Goal: Transaction & Acquisition: Purchase product/service

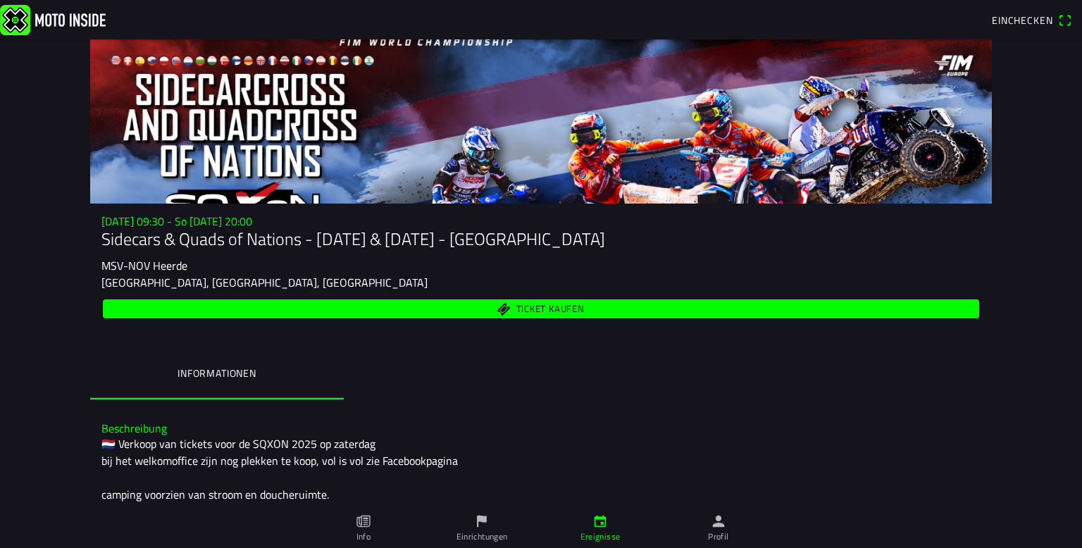
click at [563, 306] on span "Ticket kaufen" at bounding box center [550, 309] width 68 height 9
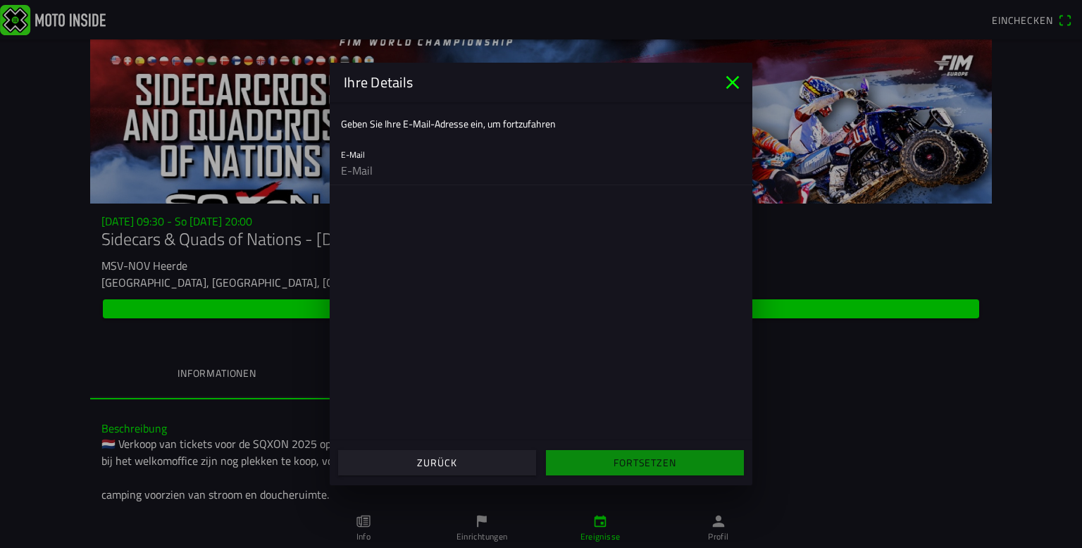
click at [727, 81] on icon "close" at bounding box center [732, 82] width 23 height 23
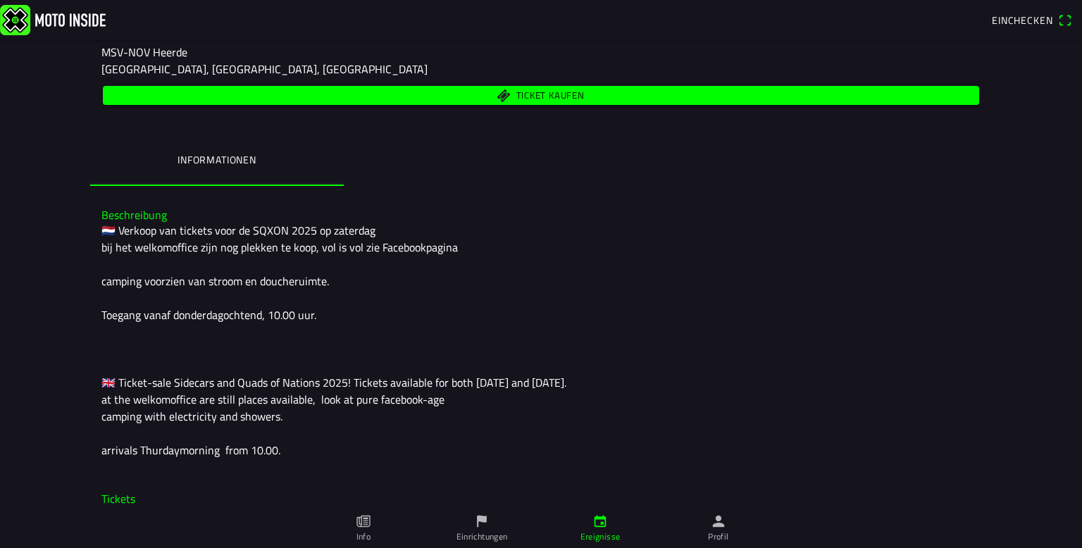
scroll to position [217, 0]
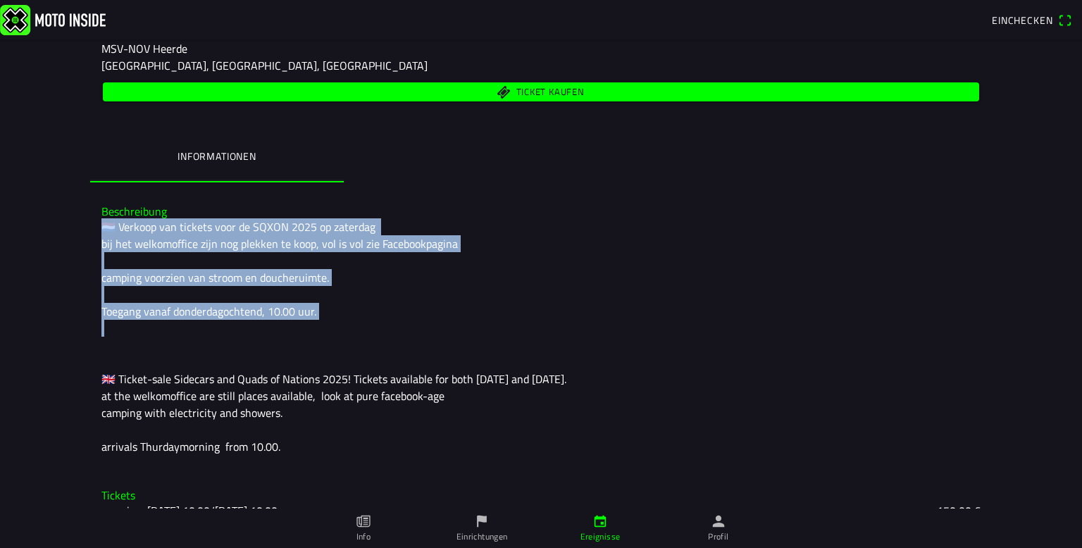
drag, startPoint x: 104, startPoint y: 226, endPoint x: 292, endPoint y: 323, distance: 212.3
click at [292, 323] on div "🇳🇱 Verkoop van tickets voor de SQXON 2025 op zaterdag bij het welkomoffice zijn…" at bounding box center [540, 336] width 879 height 237
click at [487, 320] on div "🇳🇱 Verkoop van tickets voor de SQXON 2025 op zaterdag bij het welkomoffice zijn…" at bounding box center [540, 336] width 879 height 237
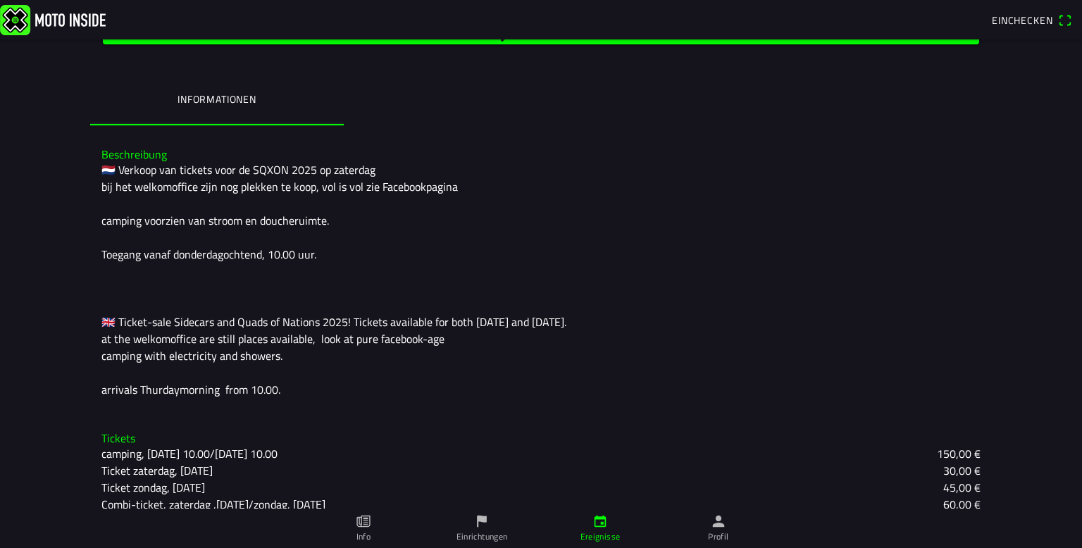
scroll to position [391, 0]
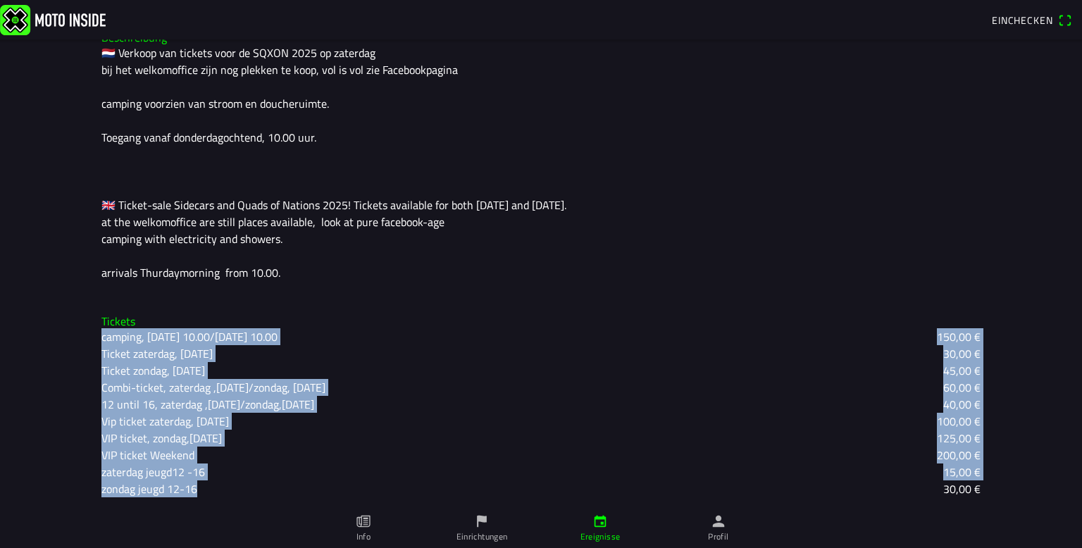
drag, startPoint x: 102, startPoint y: 337, endPoint x: 381, endPoint y: 472, distance: 309.9
click at [350, 482] on div "camping, [DATE] 10.00/[DATE] 10.00 150,00 € Ticket zaterdag, [DATE] 30,00 € Tic…" at bounding box center [540, 412] width 879 height 169
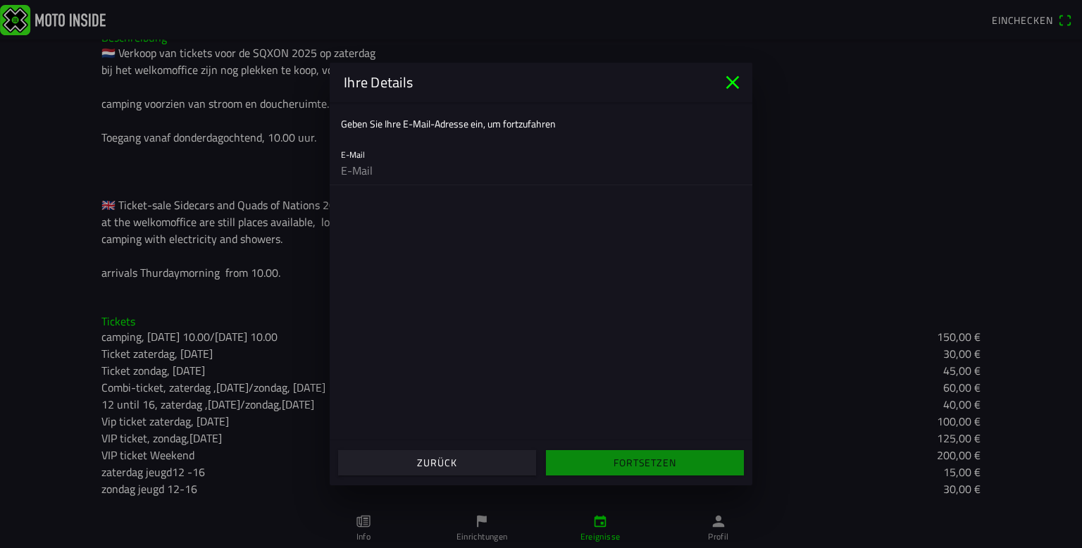
click at [420, 372] on main "Geben Sie Ihre E-Mail-Adresse ein, um fortzufahren E-Mail" at bounding box center [541, 271] width 423 height 338
click at [735, 81] on icon "close" at bounding box center [732, 82] width 23 height 23
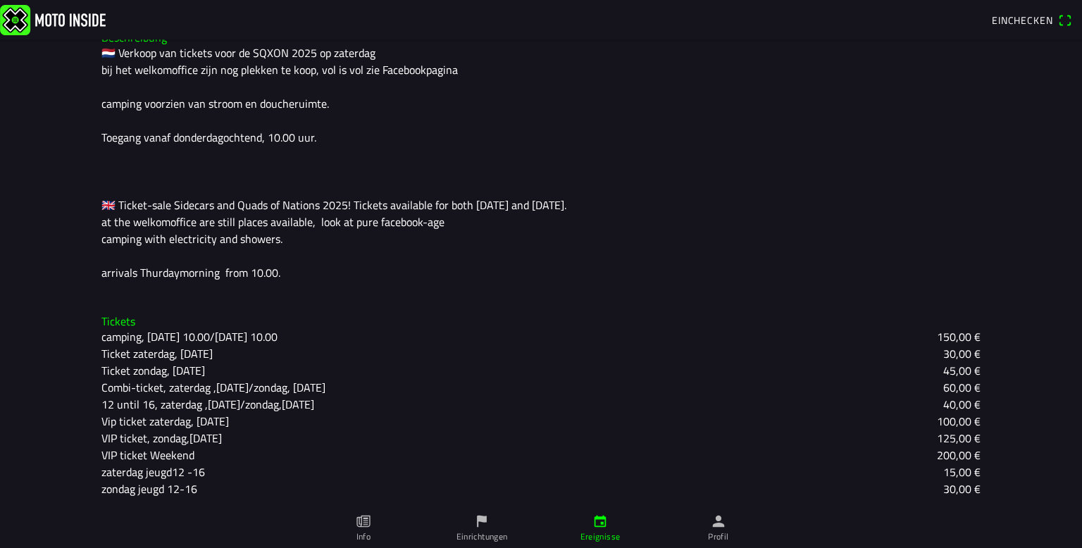
click at [0, 0] on slot "camping, [DATE] 10.00/[DATE] 10.00" at bounding box center [0, 0] width 0 height 0
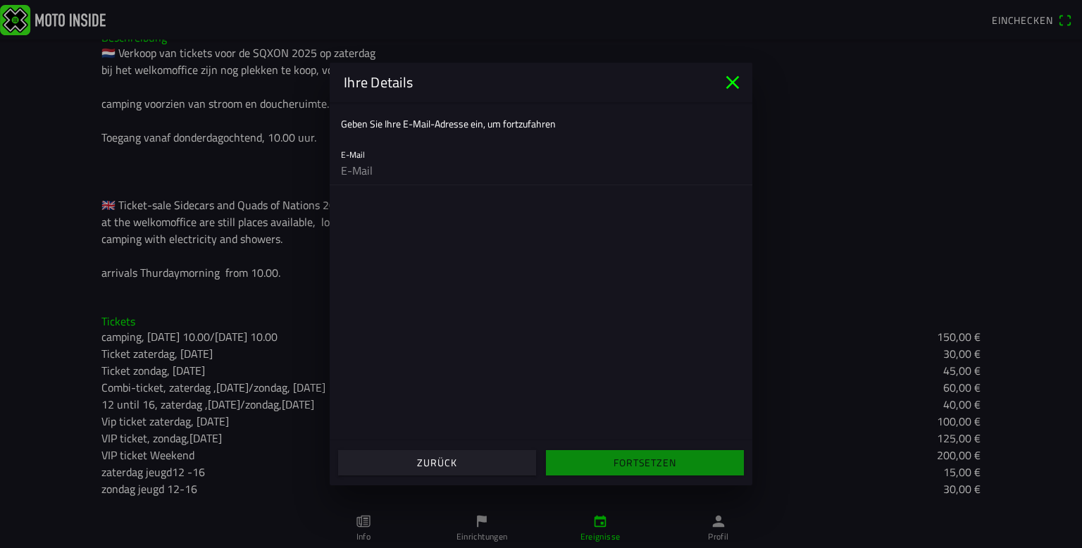
click at [733, 80] on icon "close" at bounding box center [732, 82] width 13 height 13
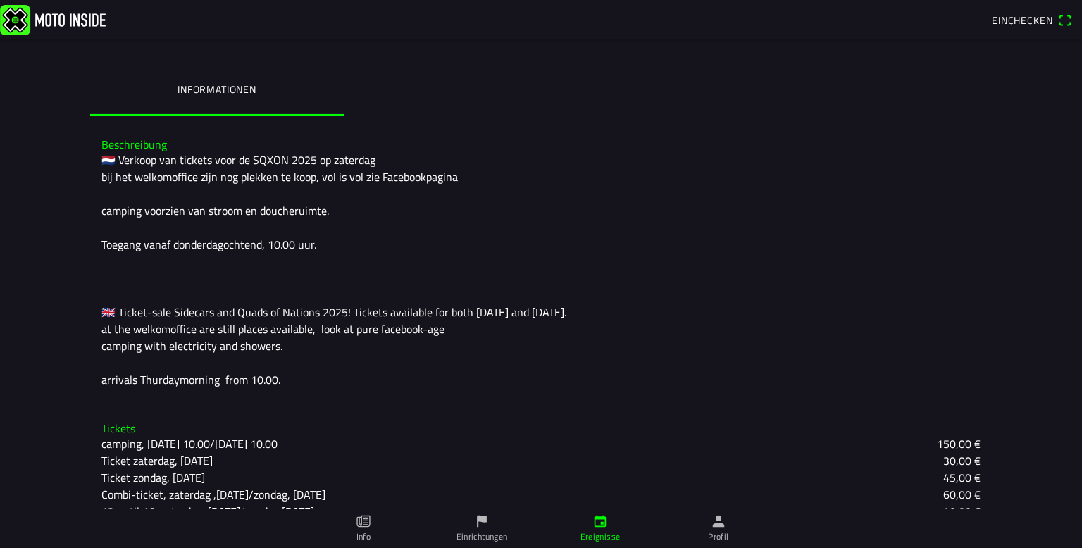
scroll to position [0, 0]
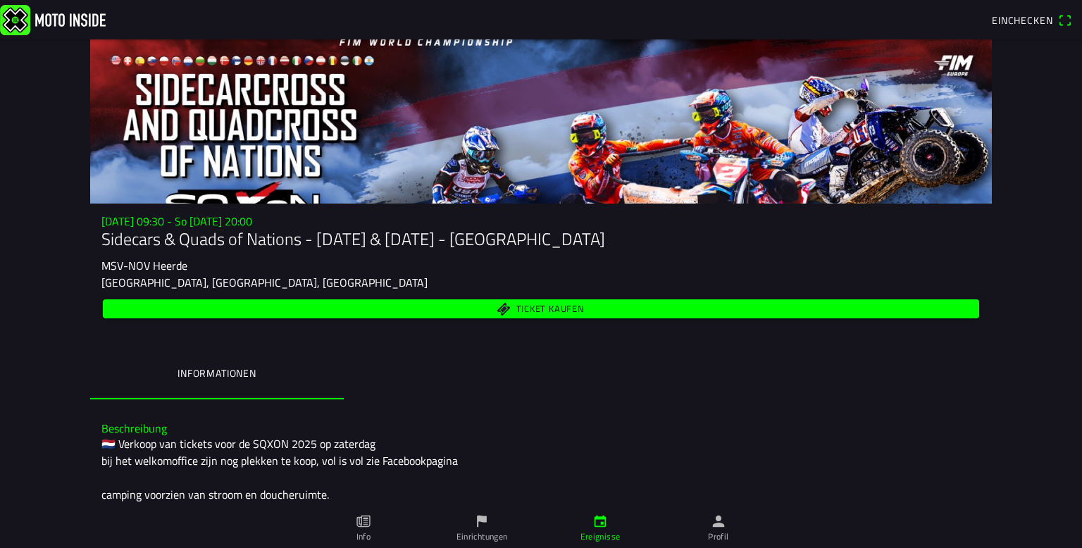
click at [539, 311] on span "Ticket kaufen" at bounding box center [550, 309] width 68 height 9
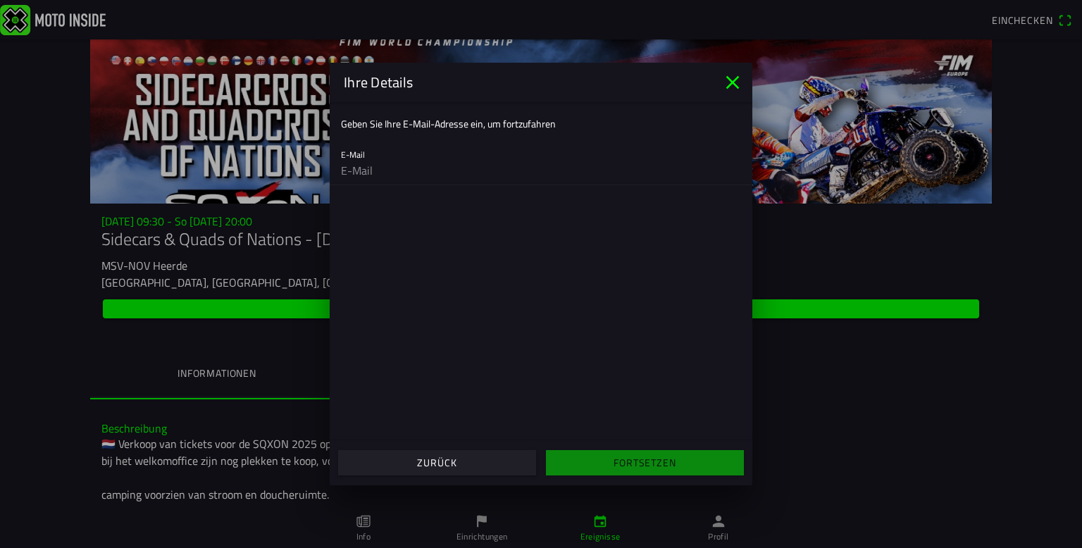
click at [392, 125] on ion-label "Geben Sie Ihre E-Mail-Adresse ein, um fortzufahren" at bounding box center [448, 123] width 215 height 15
click at [375, 170] on input "email" at bounding box center [541, 170] width 400 height 28
type input "[EMAIL_ADDRESS][DOMAIN_NAME]"
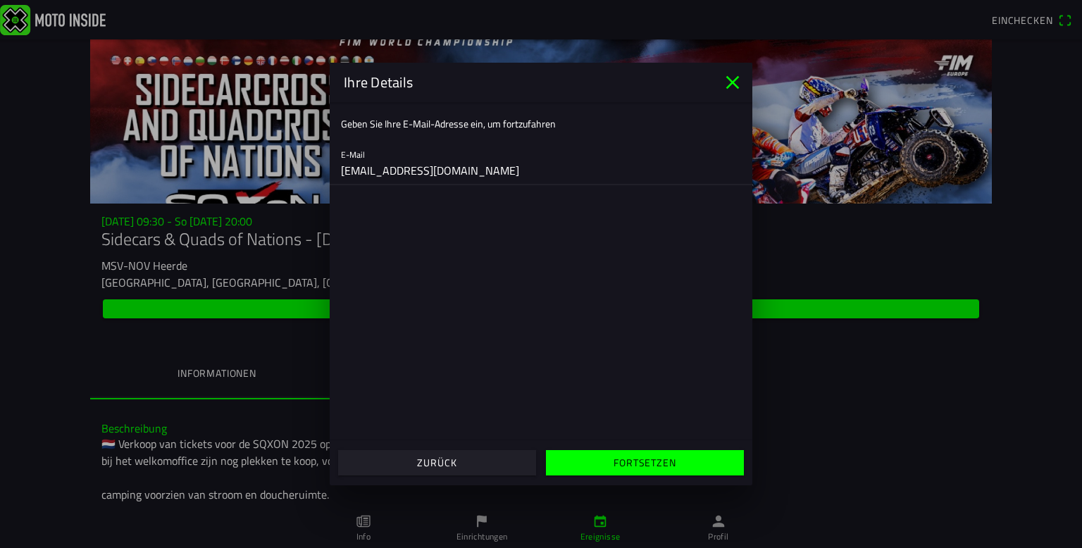
click at [0, 0] on slot "Fortsetzen" at bounding box center [0, 0] width 0 height 0
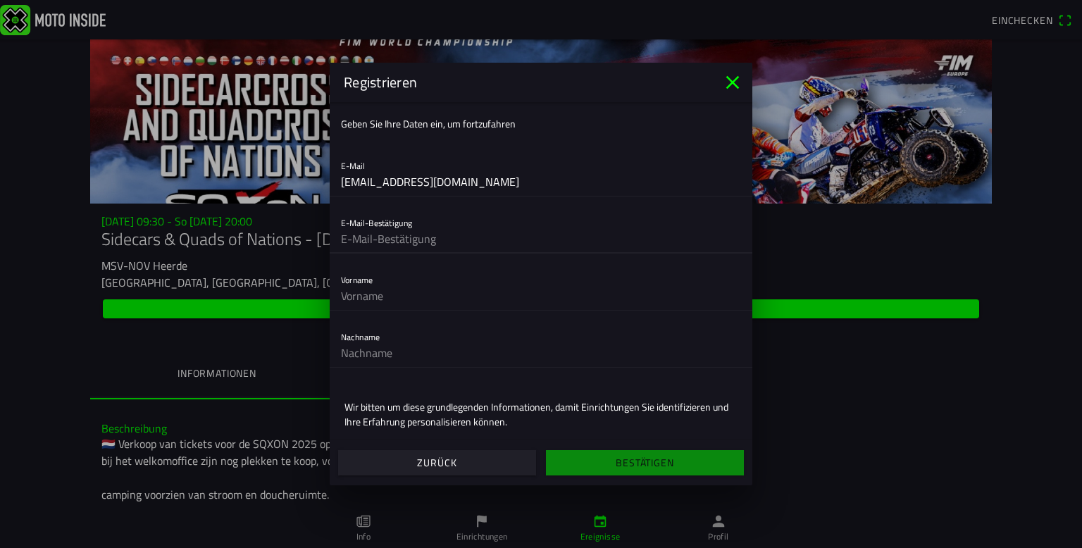
click at [376, 242] on input "text" at bounding box center [541, 239] width 400 height 28
type input "[EMAIL_ADDRESS][DOMAIN_NAME]"
type input "[PERSON_NAME]"
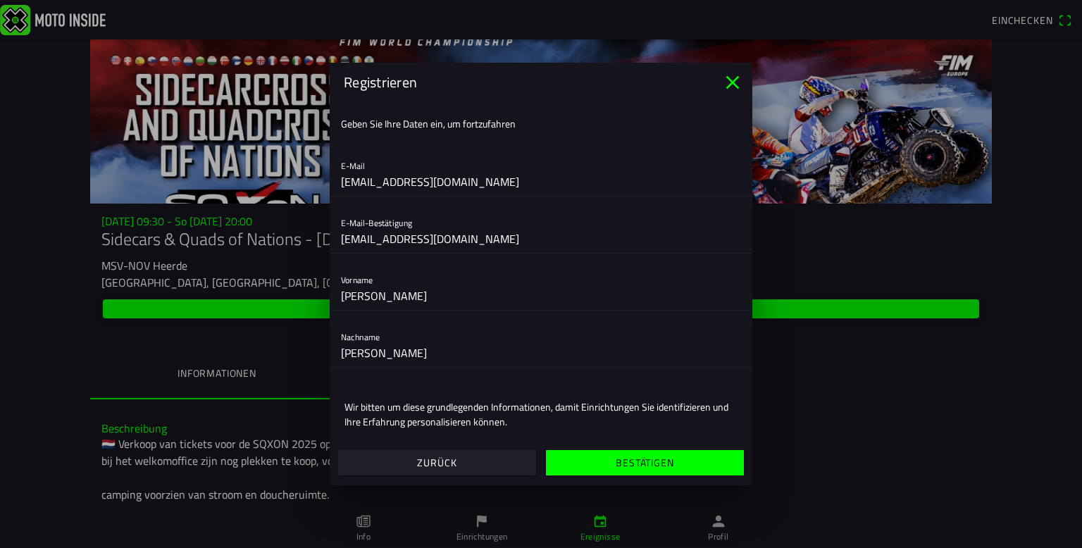
click at [0, 0] on slot "Bestätigen" at bounding box center [0, 0] width 0 height 0
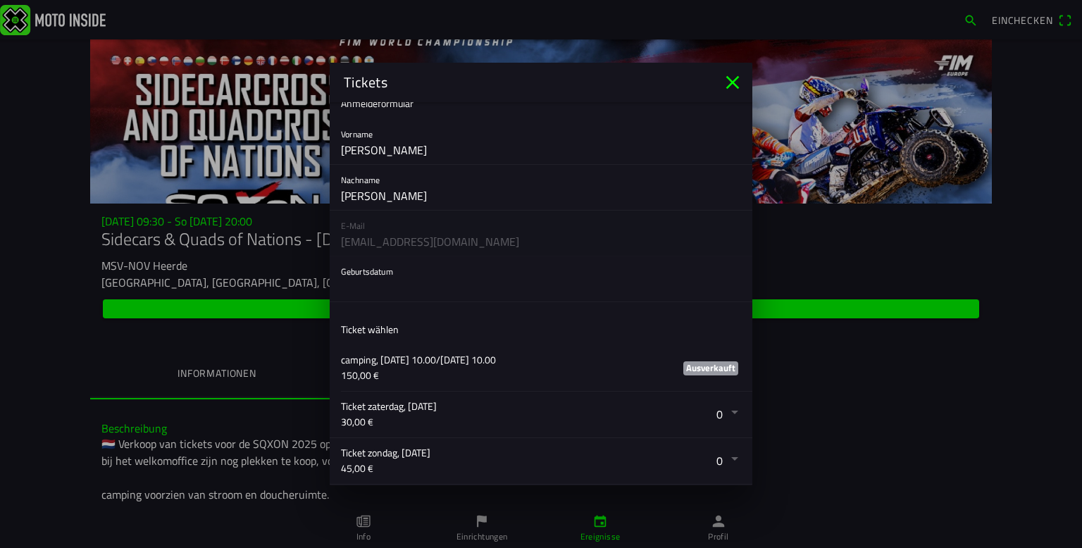
scroll to position [132, 0]
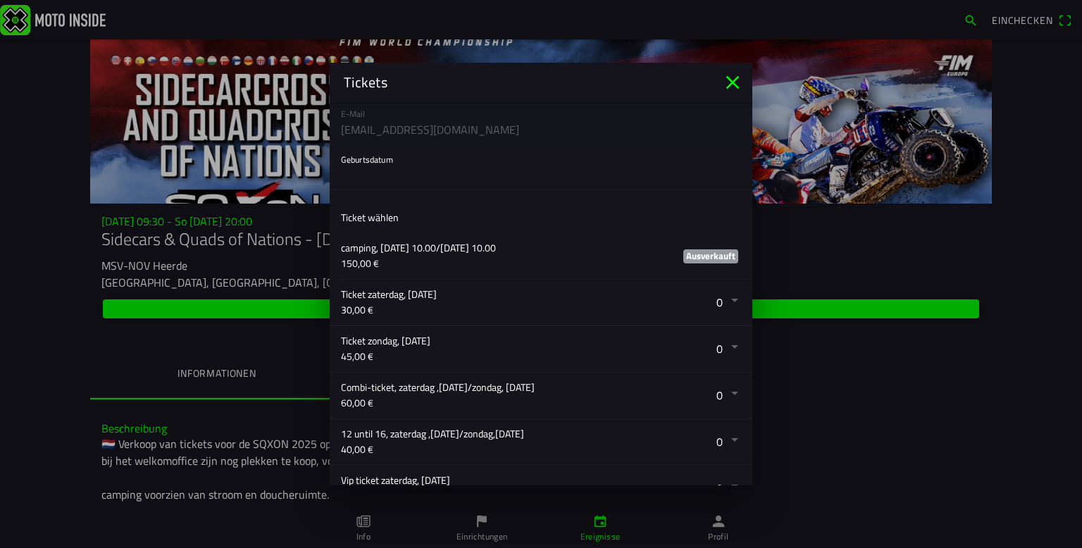
click at [625, 471] on button "button" at bounding box center [546, 489] width 411 height 46
